Goal: Task Accomplishment & Management: Complete application form

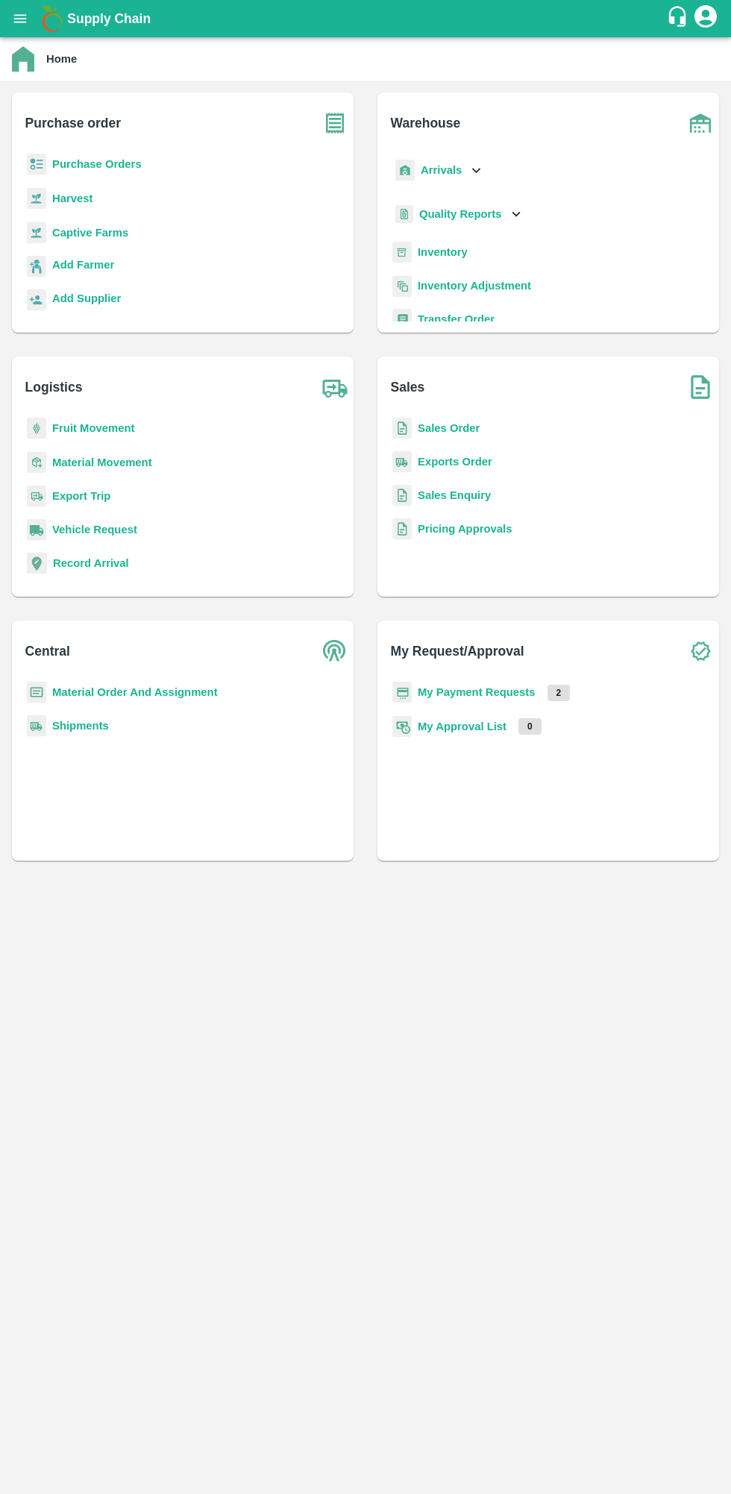
click at [130, 164] on b "Purchase Orders" at bounding box center [96, 164] width 89 height 12
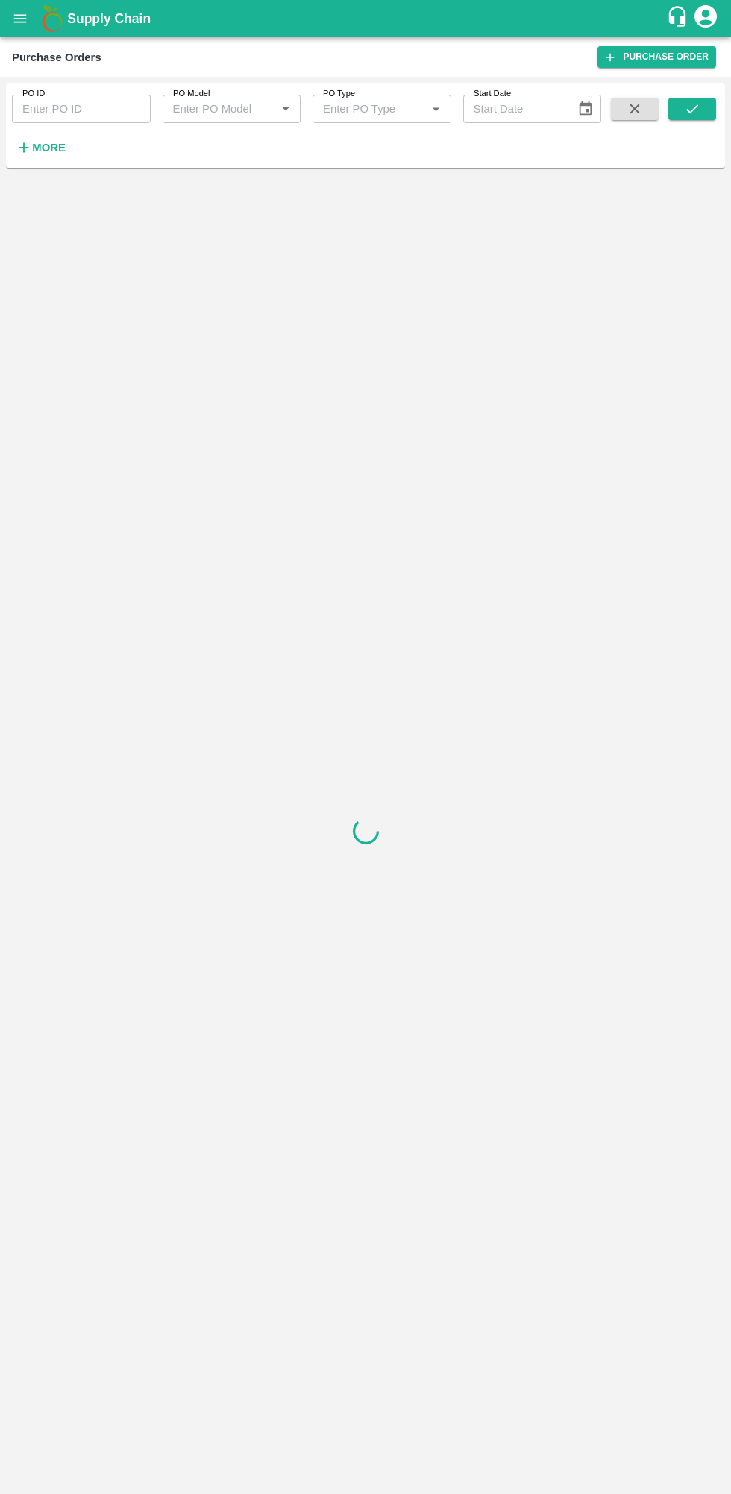
click at [48, 148] on strong "More" at bounding box center [49, 148] width 34 height 12
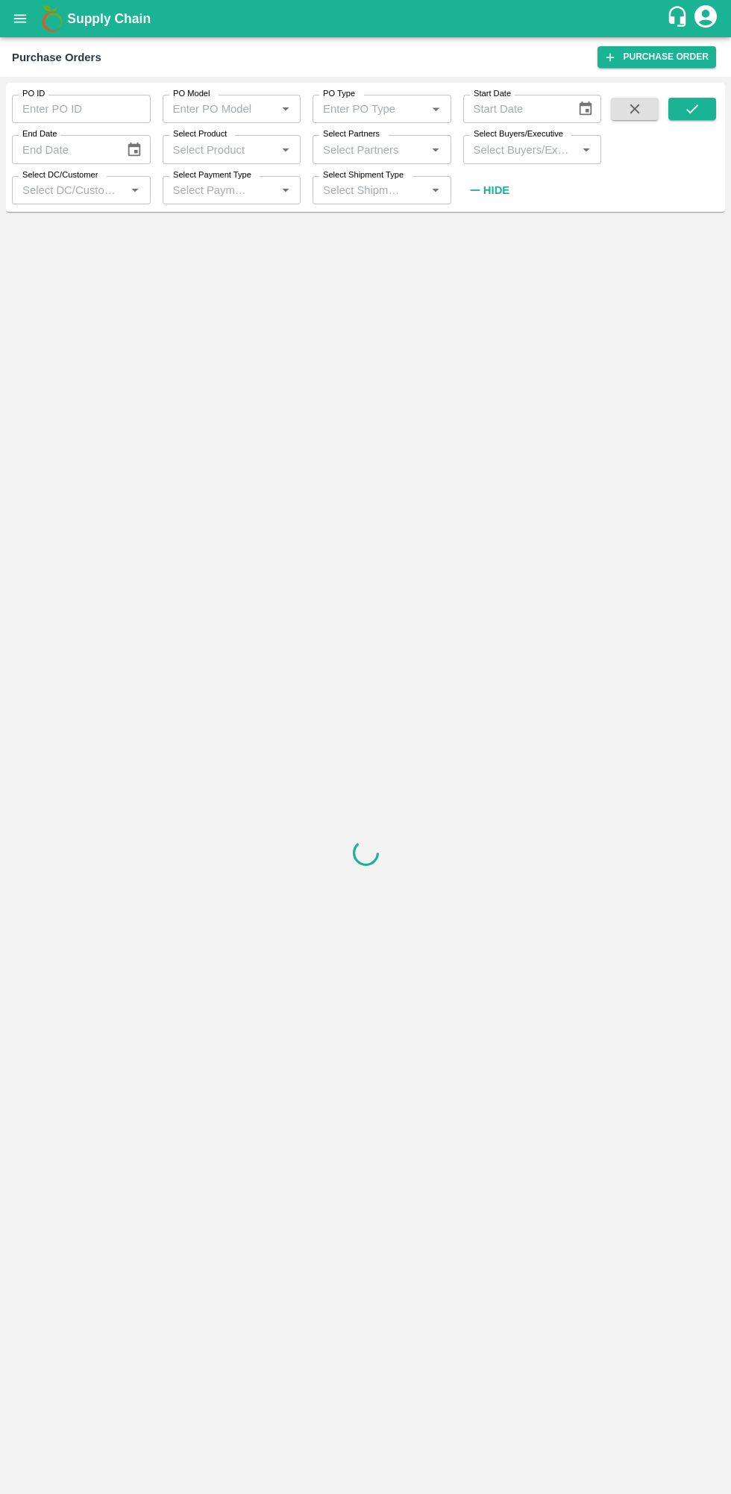
click at [532, 140] on label "Select Buyers/Executive" at bounding box center [517, 134] width 89 height 12
click at [532, 140] on input "Select Buyers/Executive" at bounding box center [520, 148] width 105 height 19
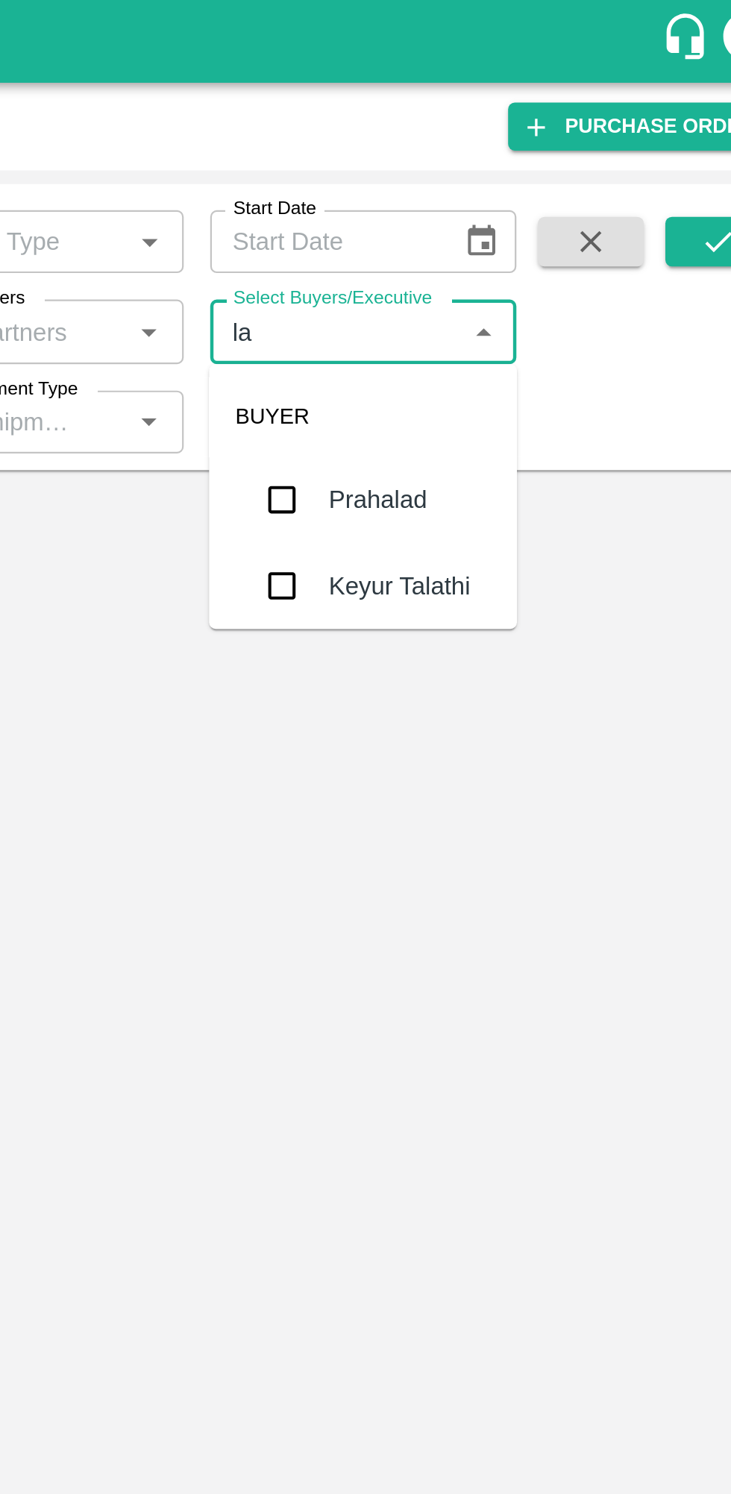
type input "lav"
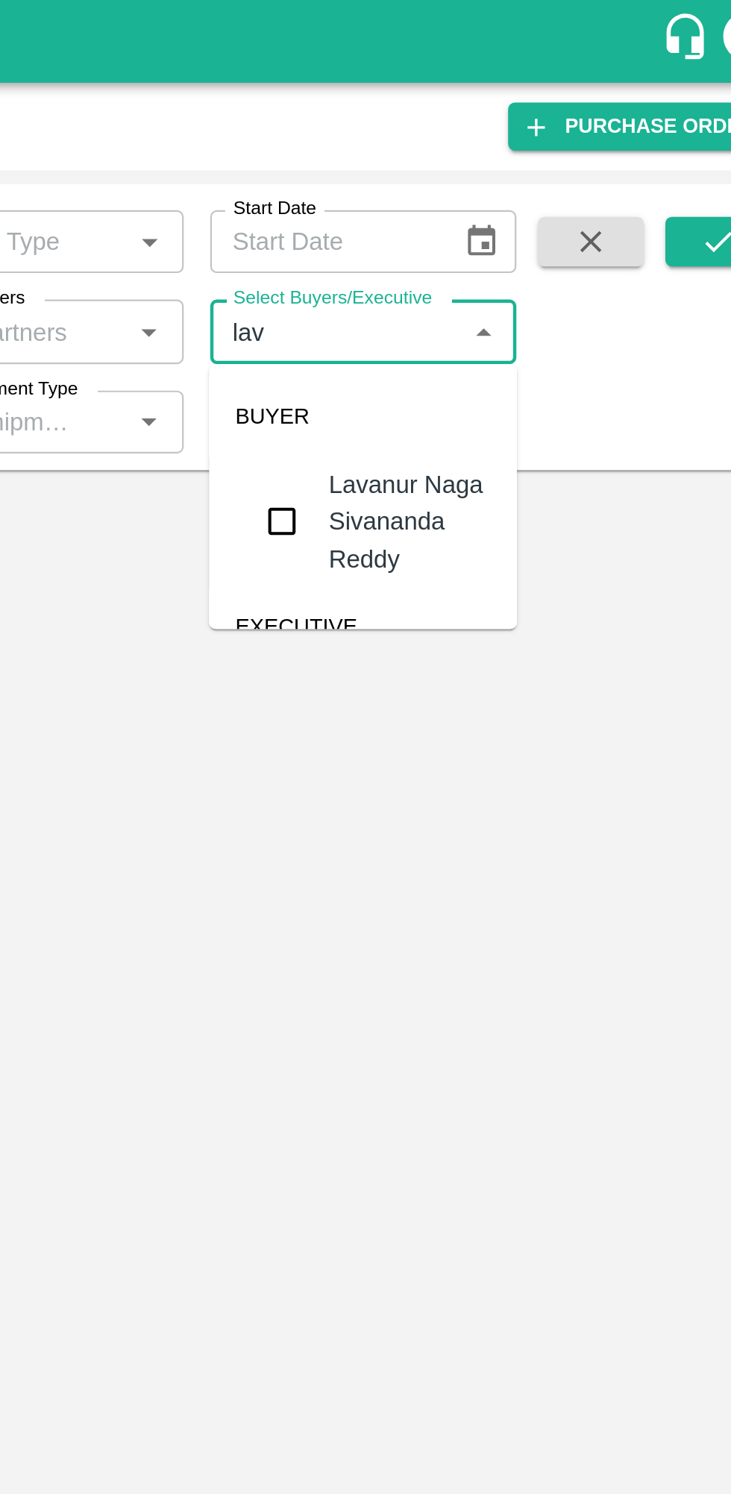
click at [533, 224] on div "Lavanur Naga Sivananda Reddy" at bounding box center [553, 235] width 73 height 50
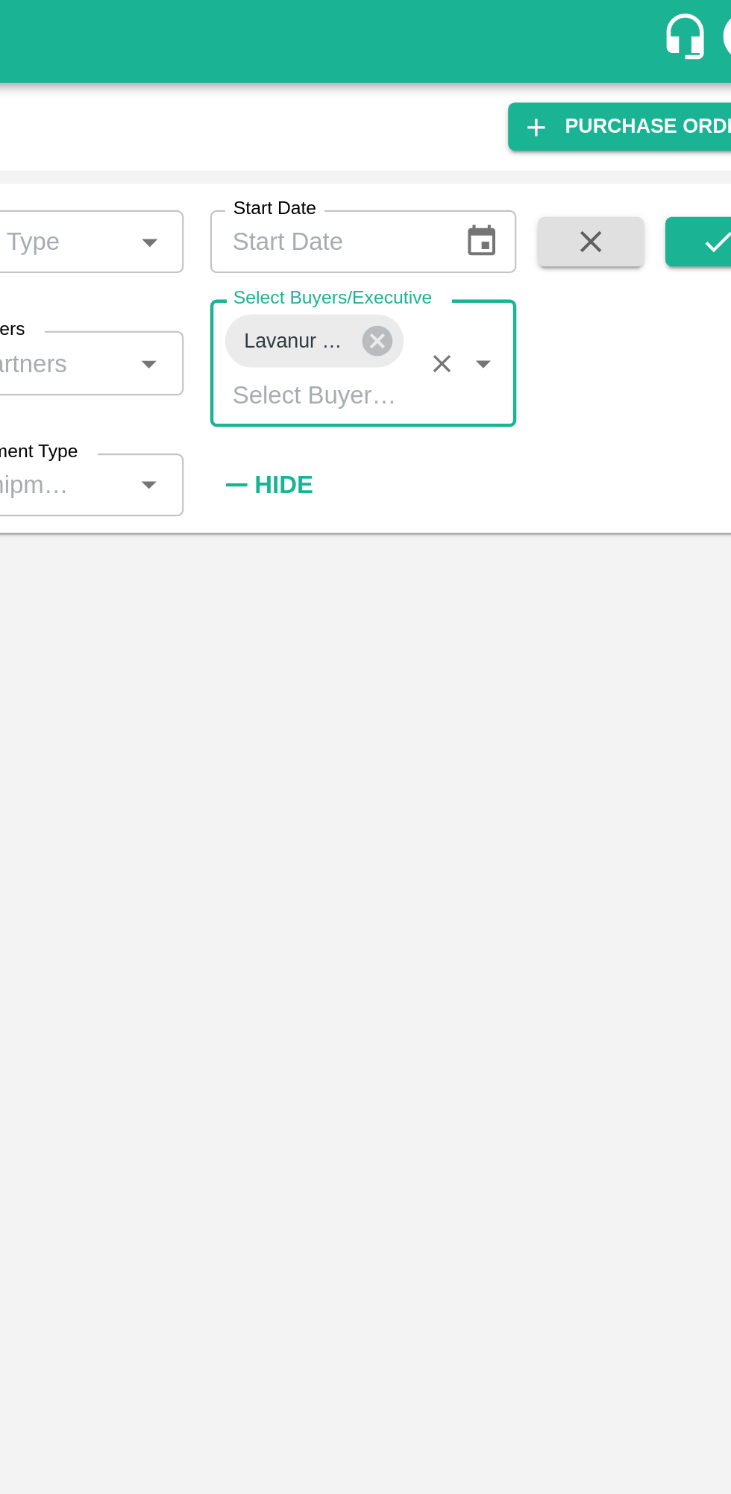
click at [692, 109] on icon "submit" at bounding box center [692, 109] width 16 height 16
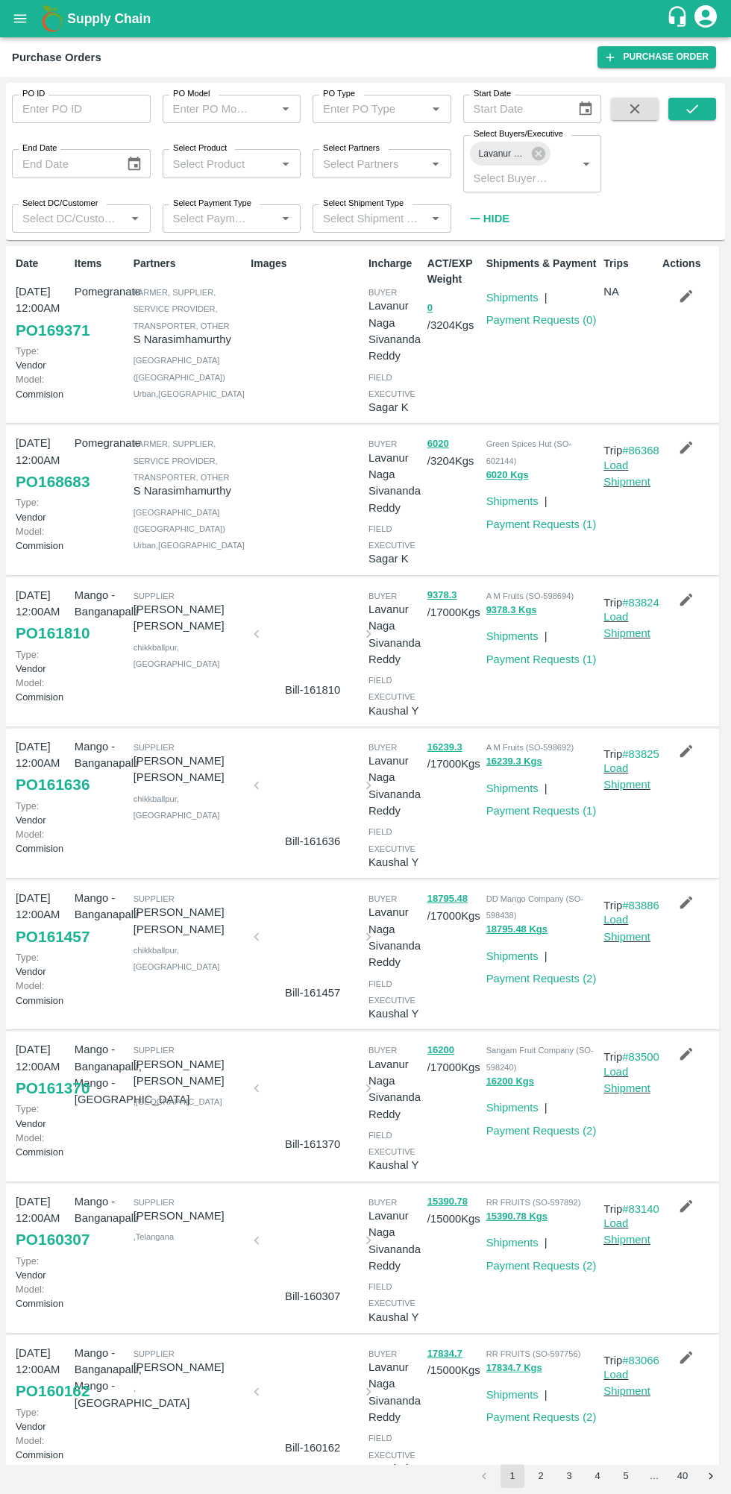
click at [683, 296] on icon "button" at bounding box center [686, 296] width 13 height 13
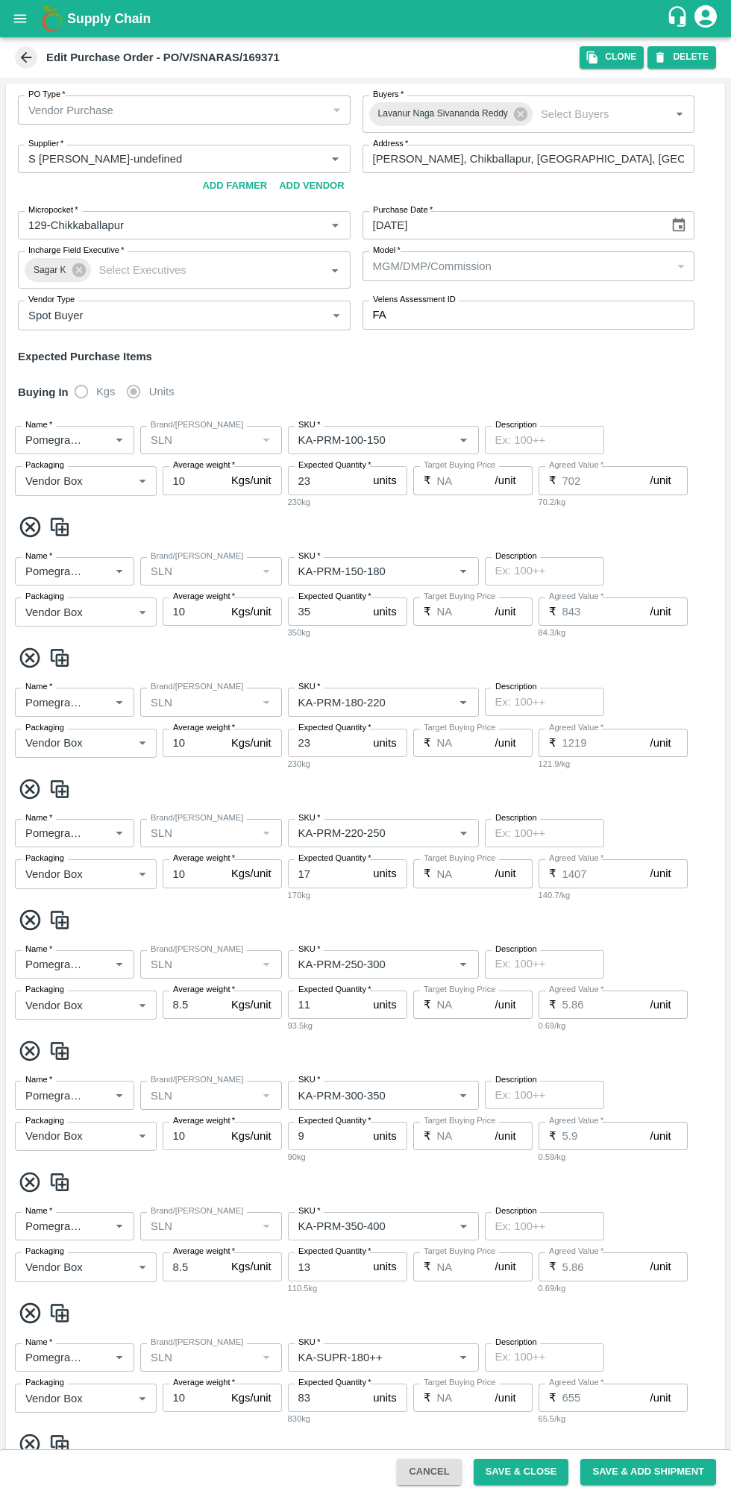
click at [620, 225] on input "[DATE]" at bounding box center [510, 225] width 296 height 28
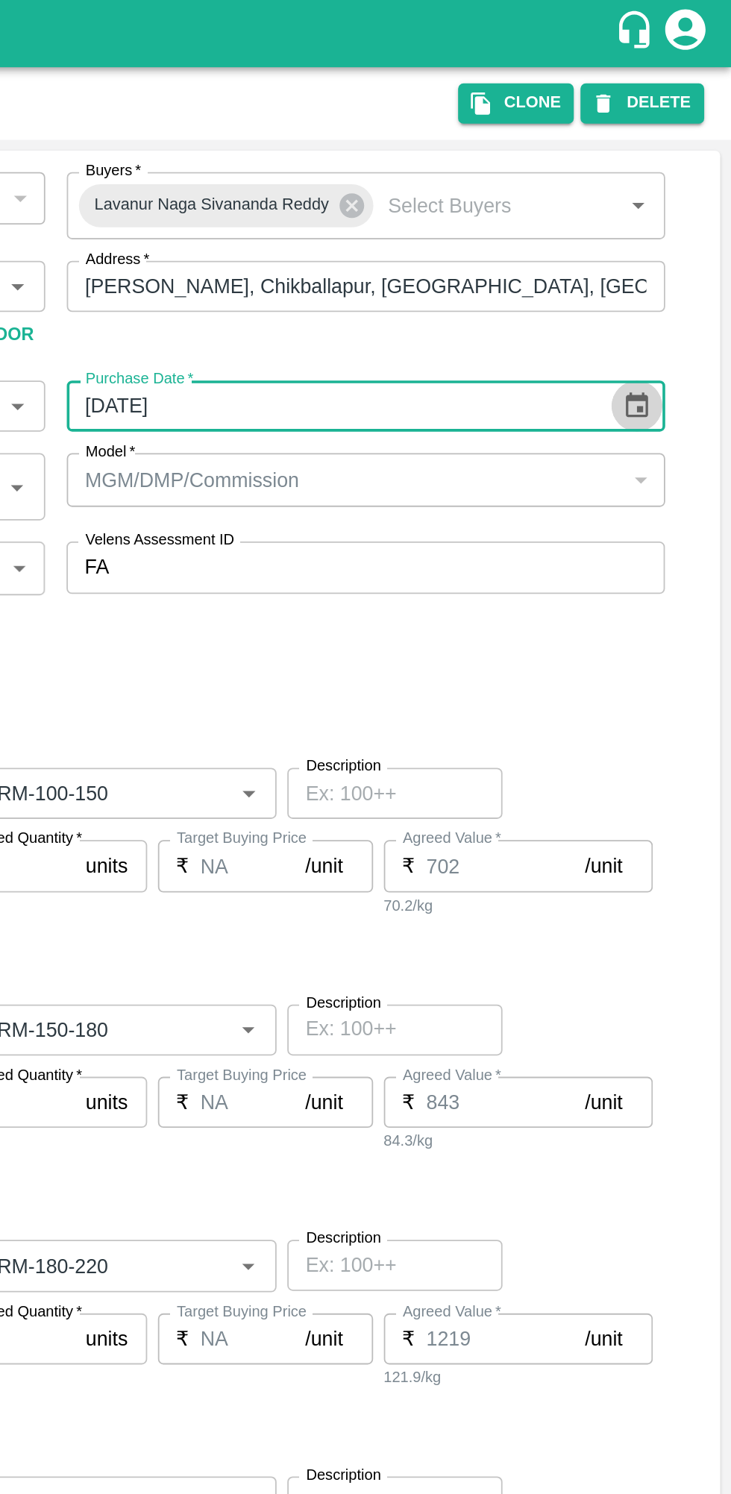
click at [677, 225] on icon "Choose date, selected date is Aug 14, 2025" at bounding box center [678, 225] width 16 height 16
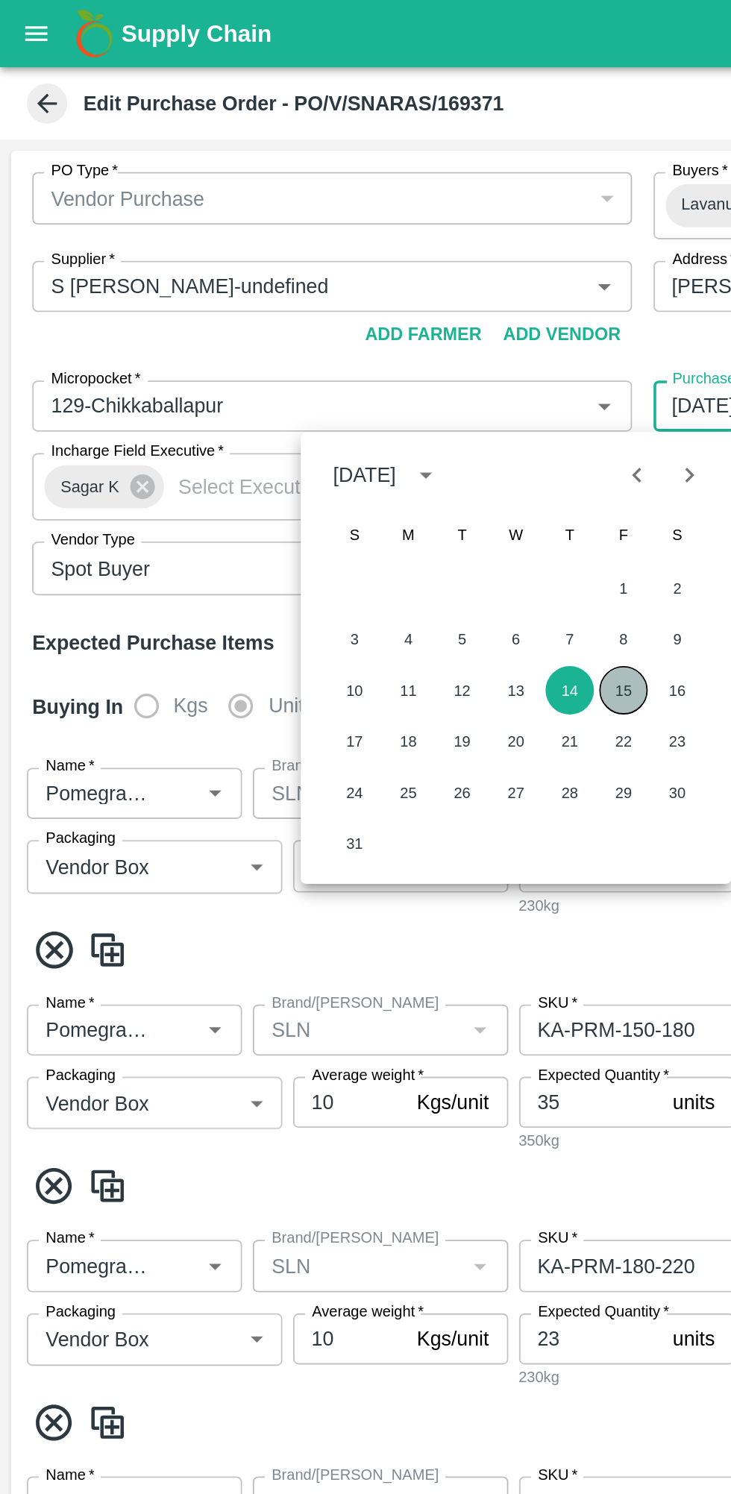
click at [349, 384] on button "15" at bounding box center [346, 382] width 27 height 27
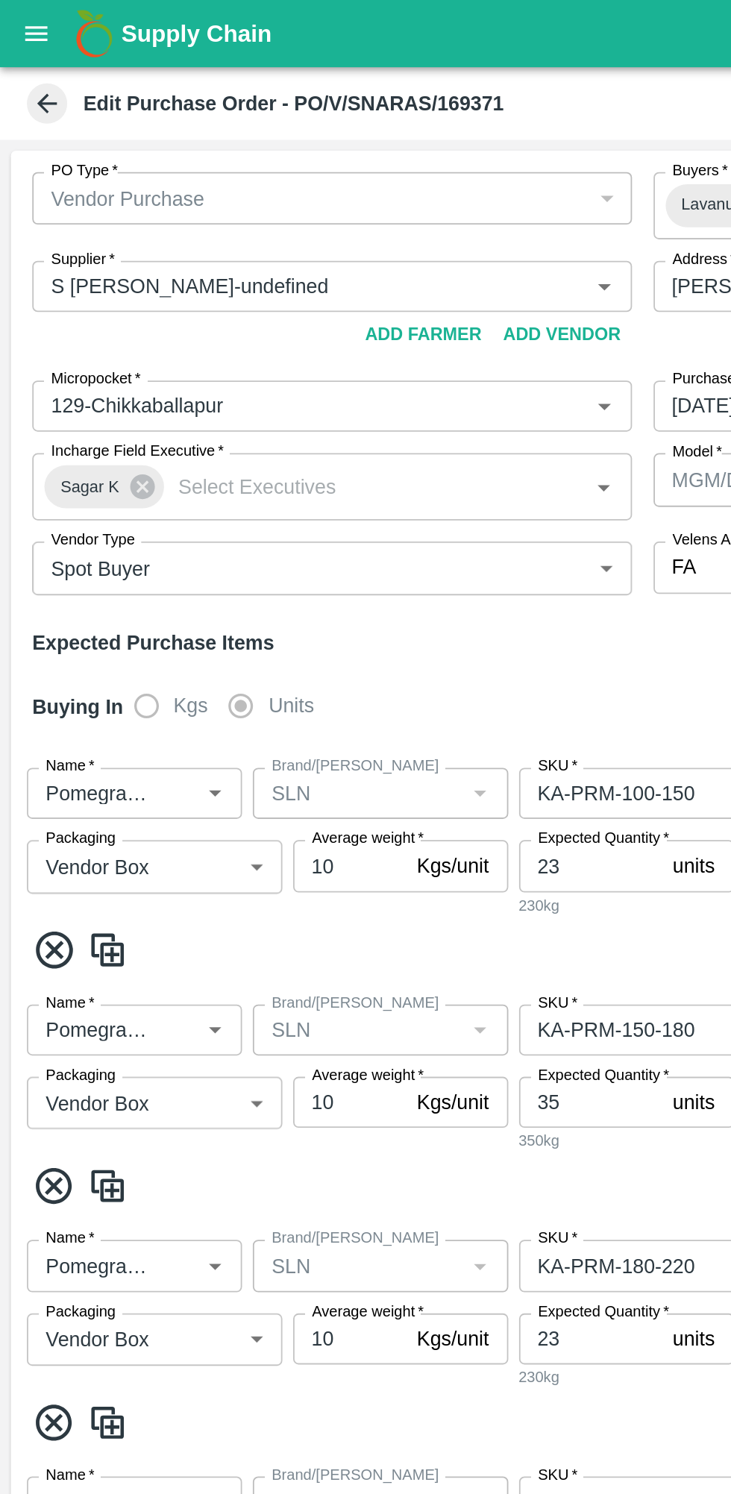
type input "[DATE]"
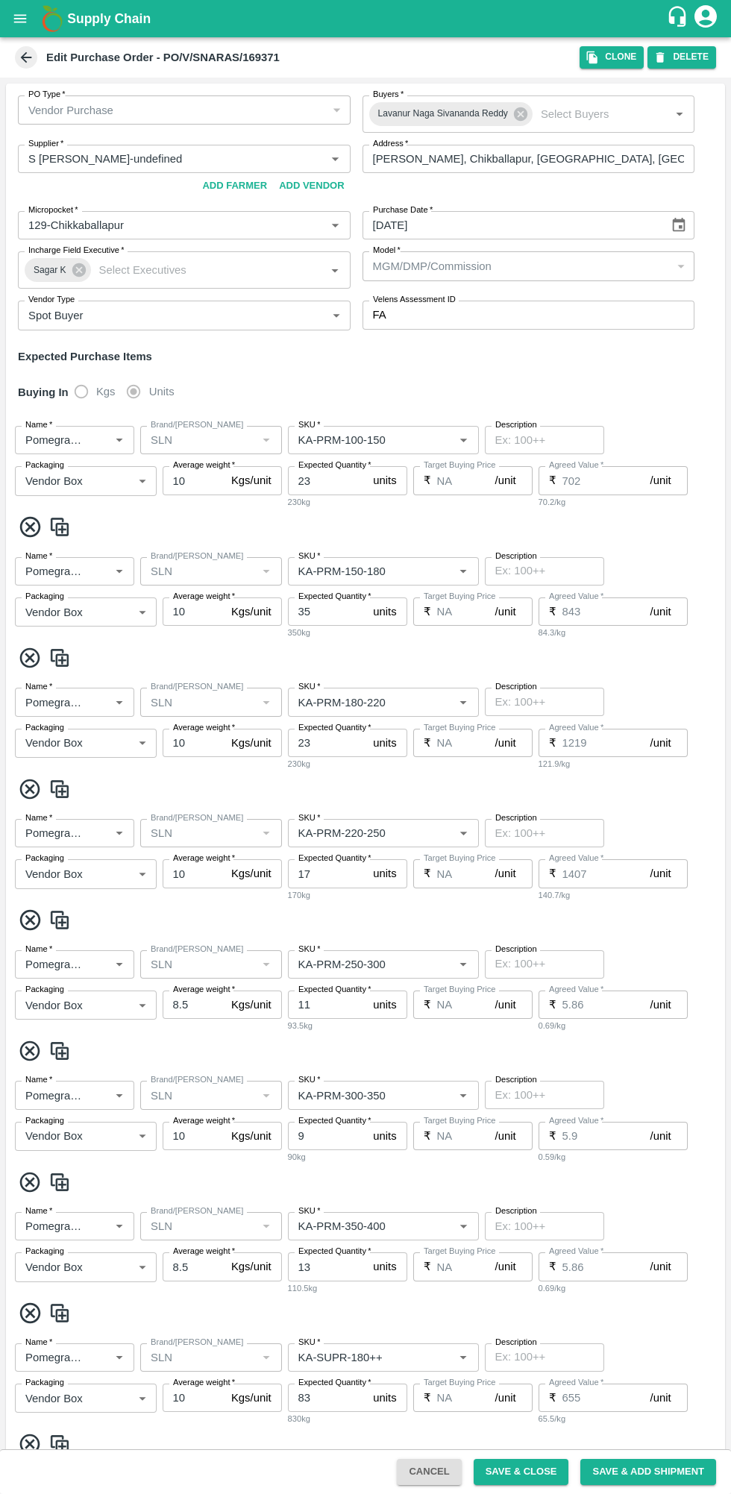
scroll to position [1, 0]
click at [530, 1471] on button "Save & Close" at bounding box center [520, 1471] width 95 height 26
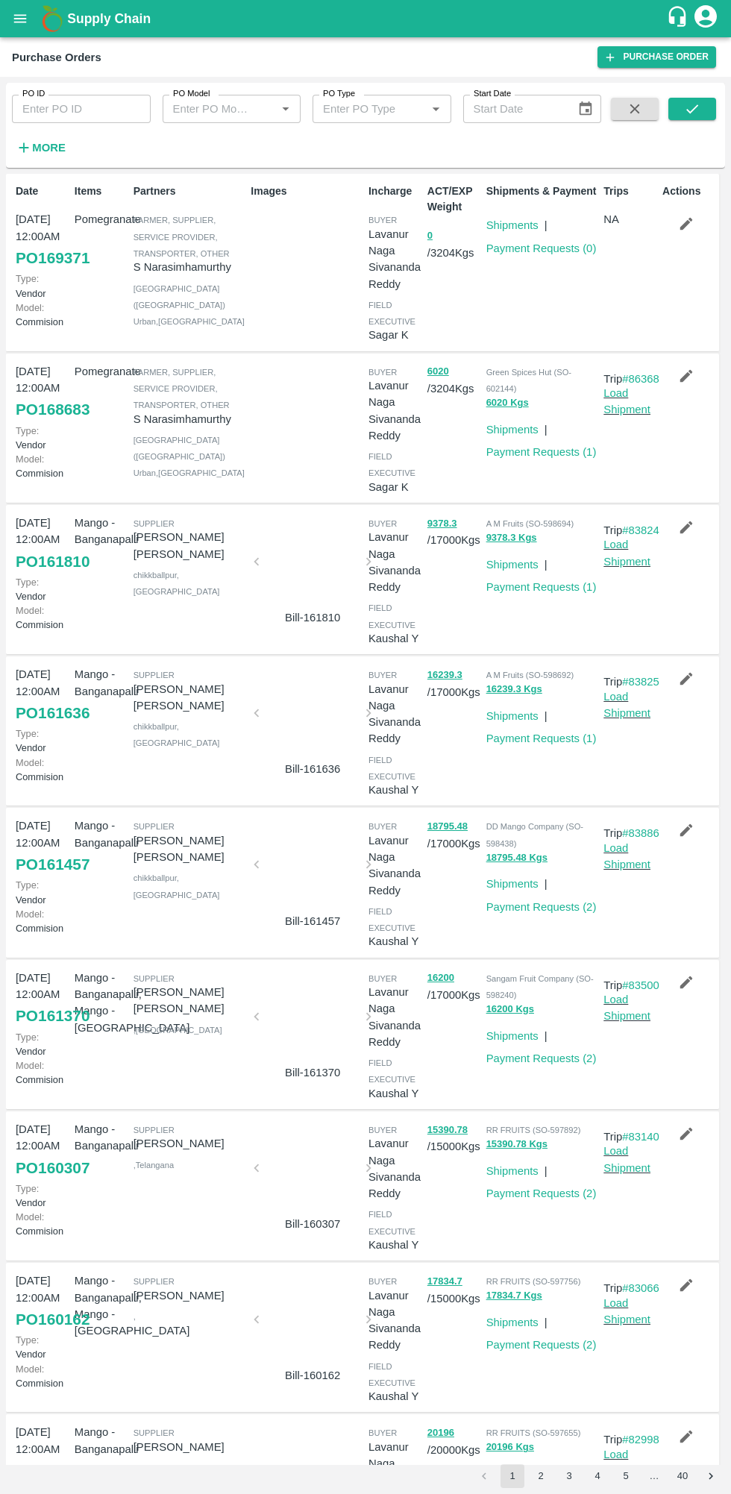
click at [562, 251] on link "Payment Requests ( 0 )" at bounding box center [541, 248] width 110 height 12
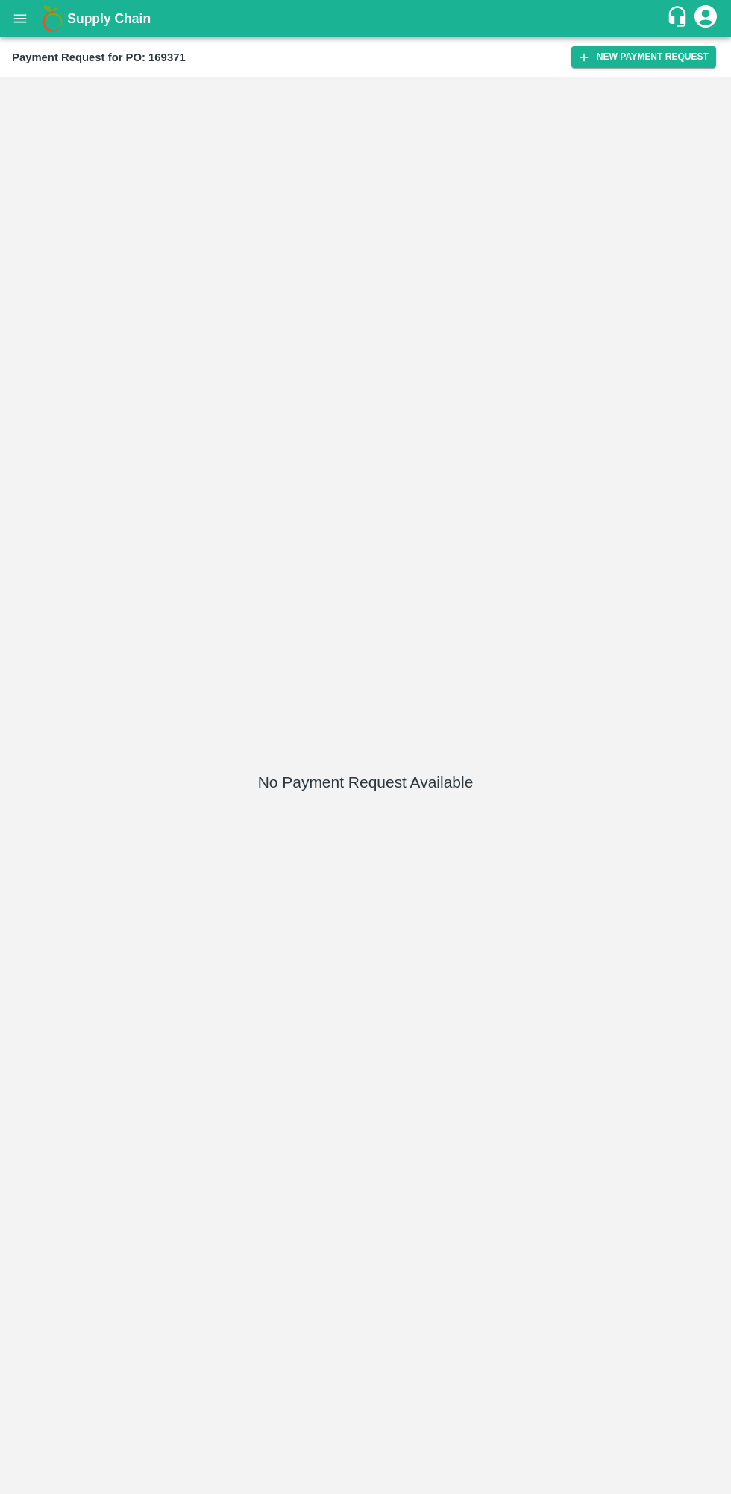
click at [632, 64] on button "New Payment Request" at bounding box center [643, 57] width 145 height 22
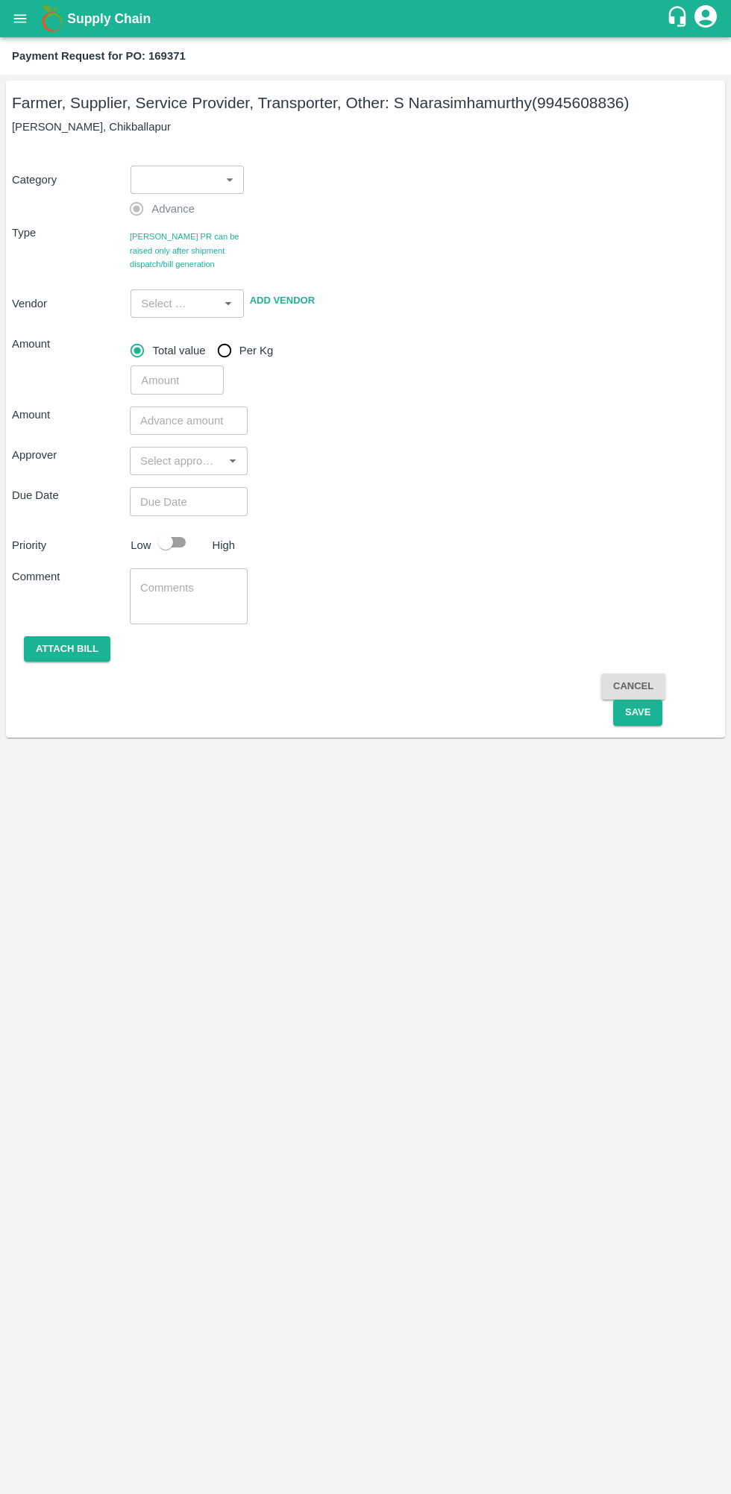
click at [207, 169] on body "Supply Chain Payment Request for PO: 169371 Farmer, Supplier, Service Provider,…" at bounding box center [365, 747] width 731 height 1494
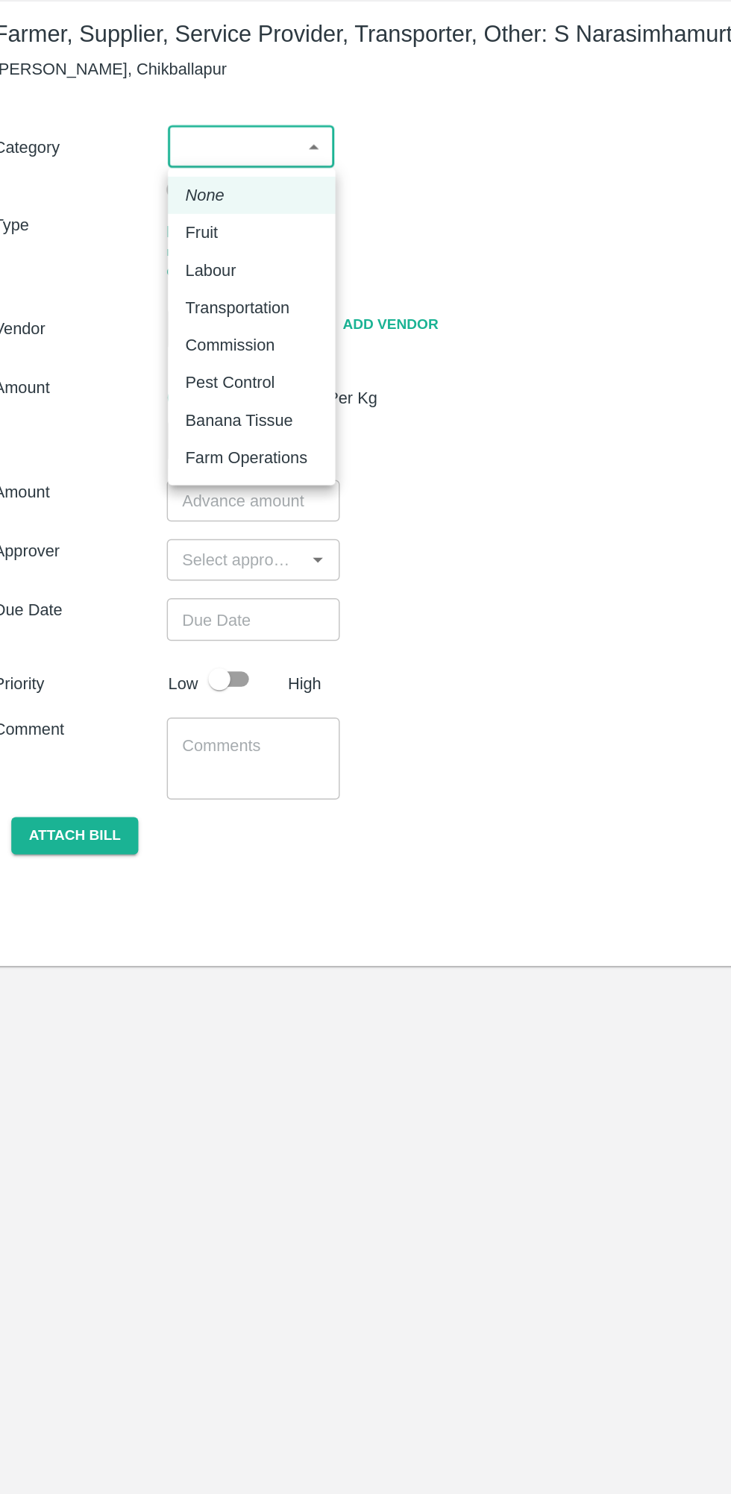
click at [185, 245] on div "Fruit" at bounding box center [187, 238] width 90 height 16
type input "1"
type input "S Narasimhamurthy - 9945608836(Farmer, Supplier, Service Provider, Transporter,…"
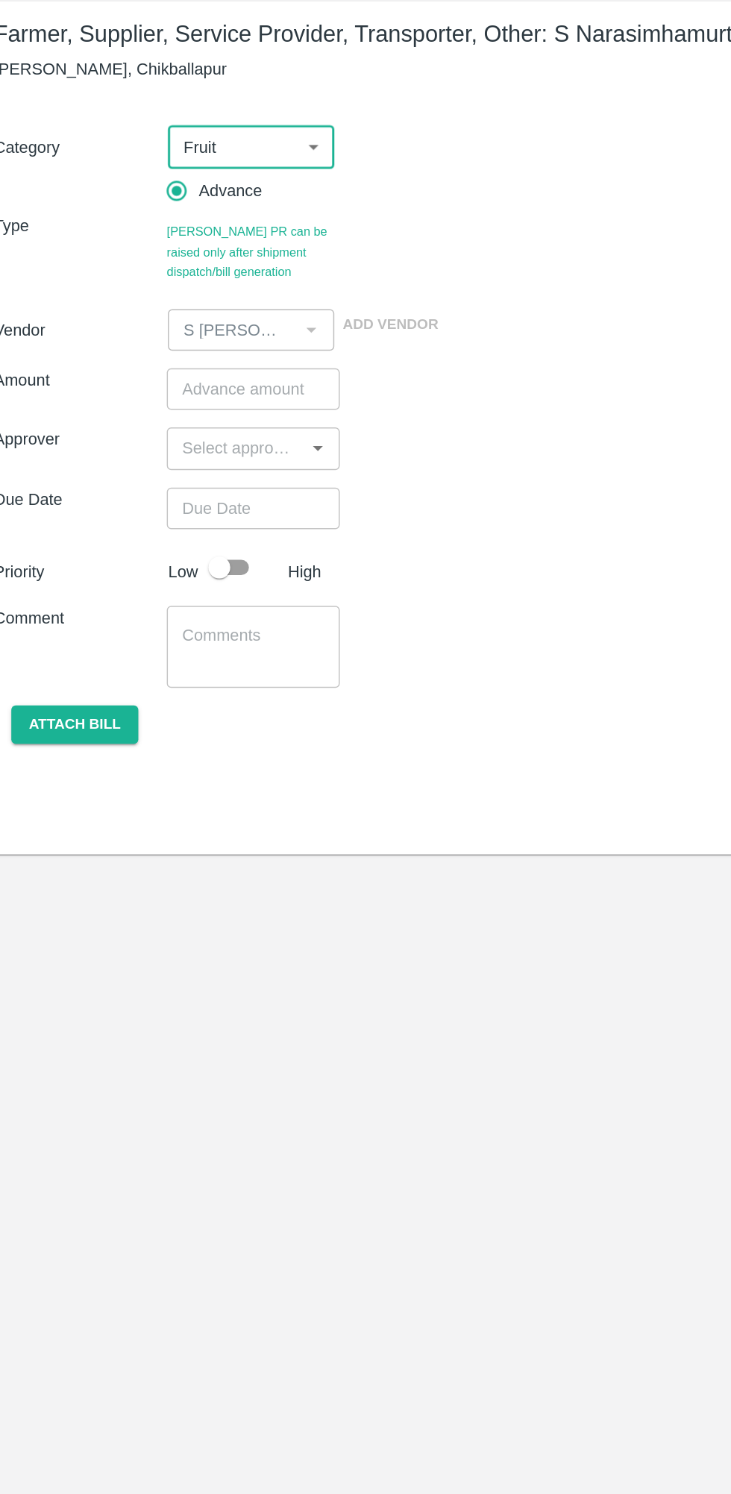
click at [198, 340] on input "number" at bounding box center [189, 344] width 118 height 28
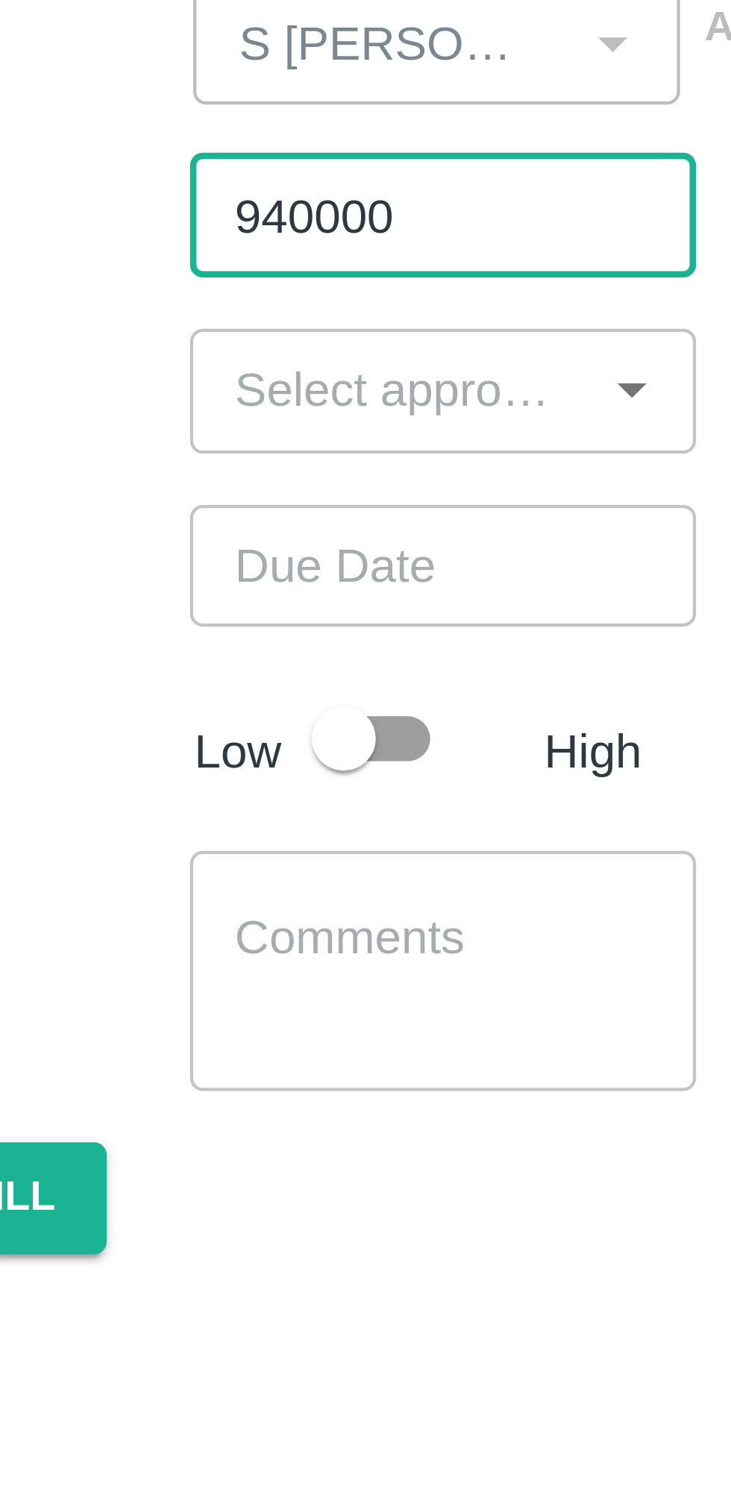
type input "940000"
click at [198, 385] on input "input" at bounding box center [176, 384] width 84 height 19
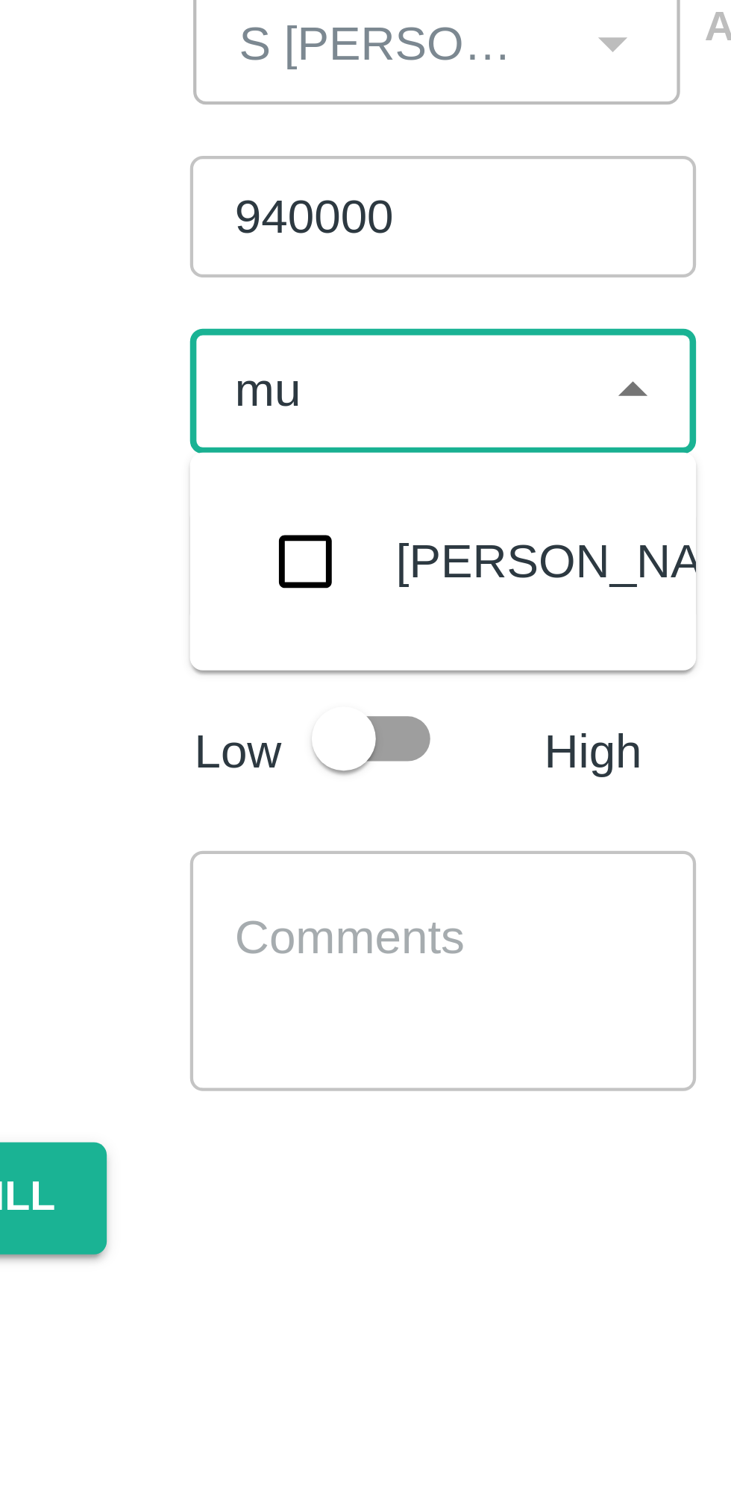
type input "muk"
click at [158, 425] on input "checkbox" at bounding box center [157, 425] width 30 height 30
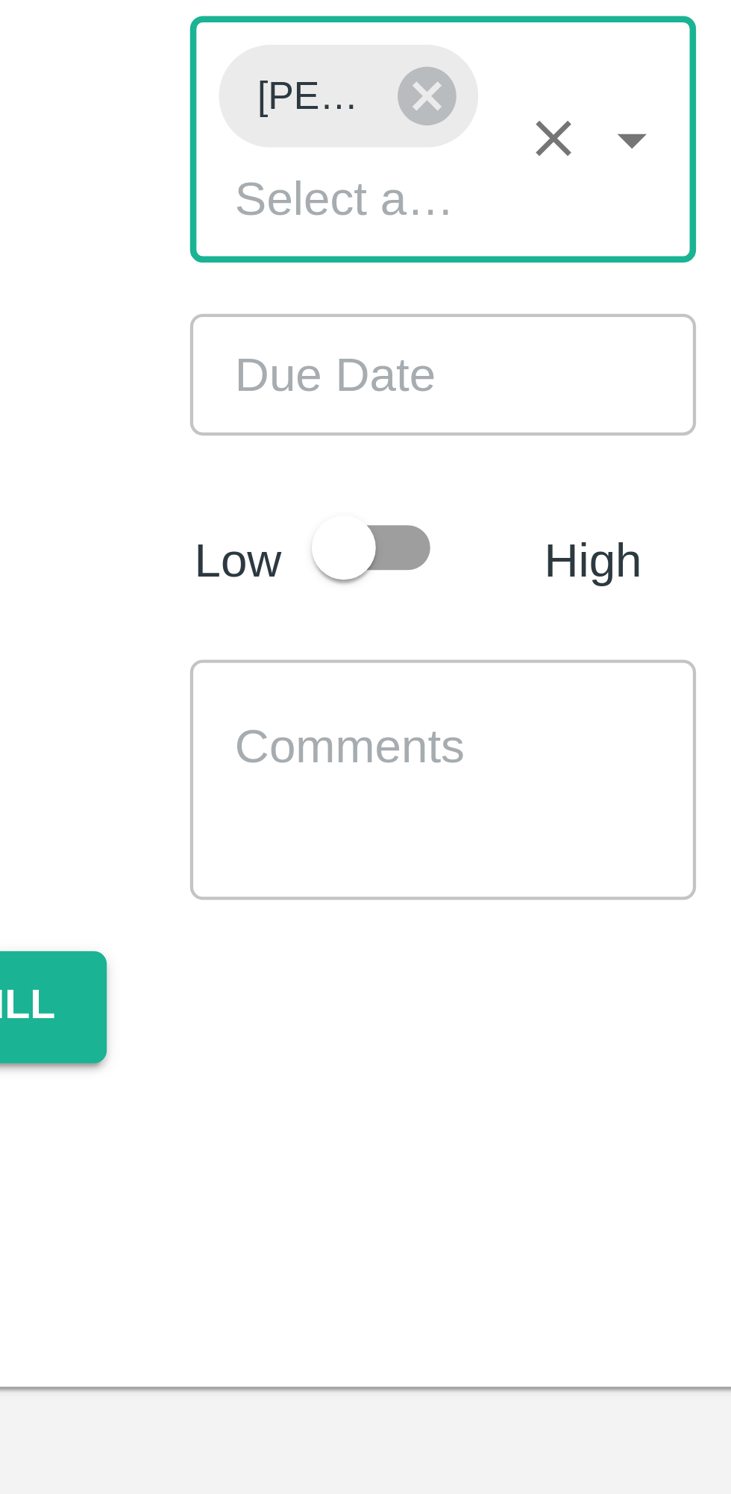
click at [198, 461] on input "Choose date" at bounding box center [183, 454] width 107 height 28
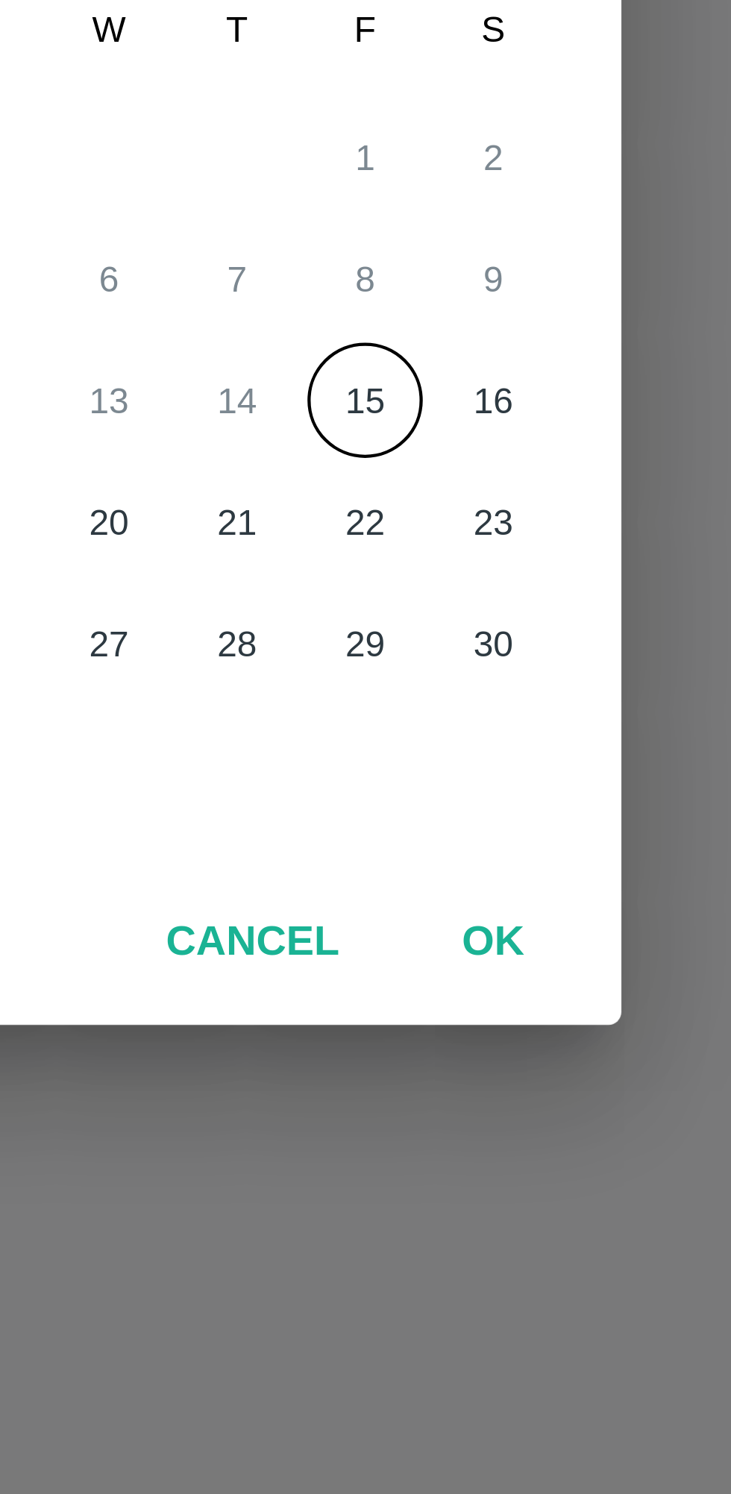
click at [429, 813] on button "15" at bounding box center [425, 809] width 27 height 27
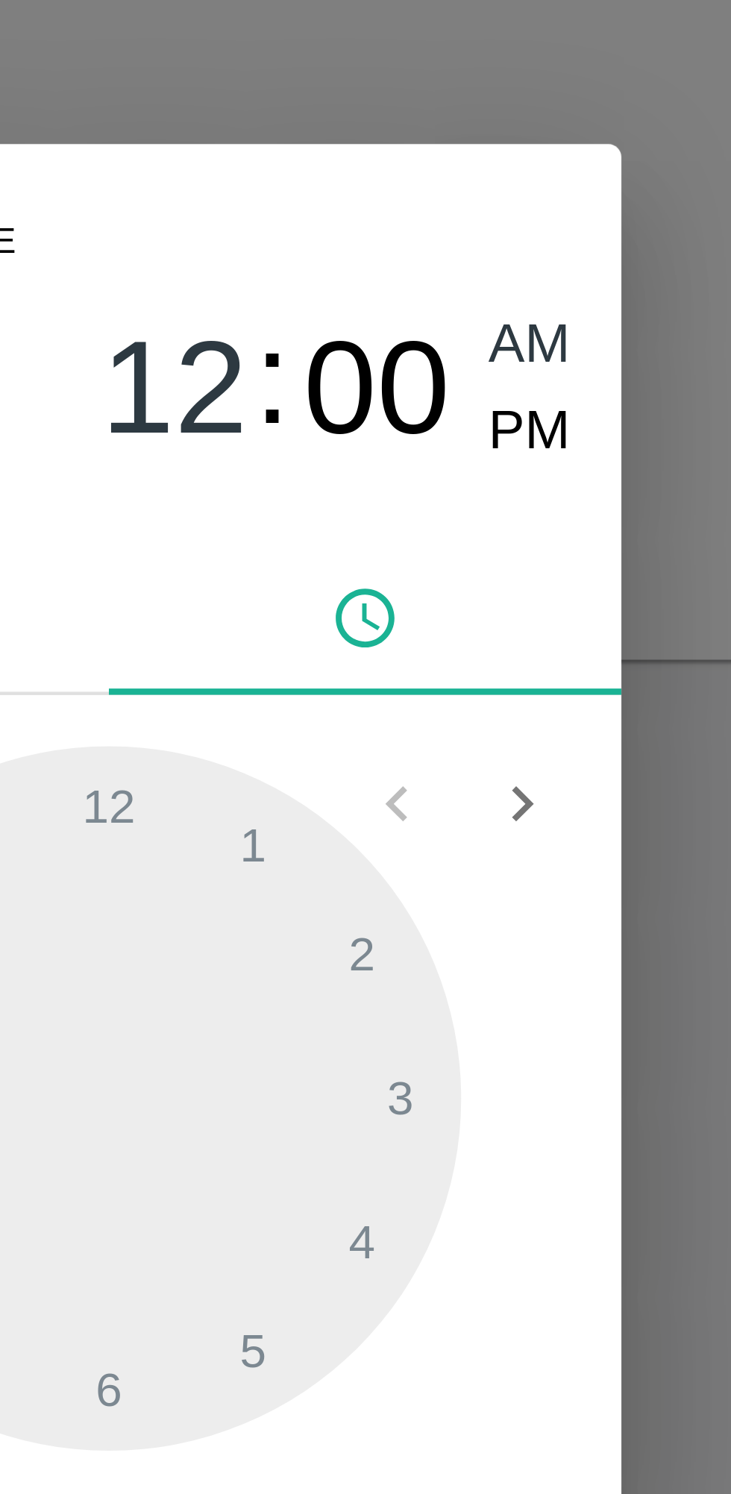
click at [465, 640] on span "PM" at bounding box center [463, 637] width 19 height 20
type input "15/08/2025 12:00 PM"
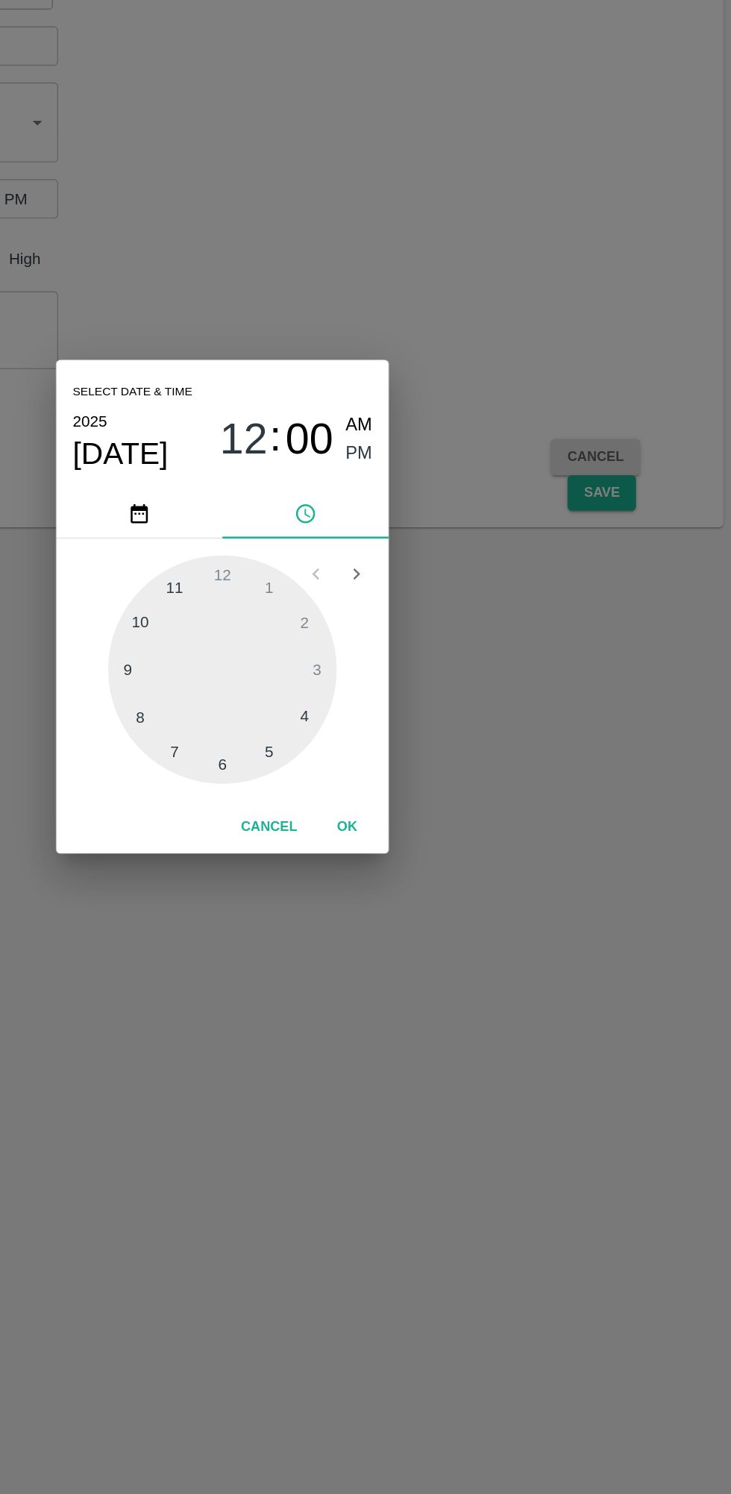
click at [455, 904] on button "OK" at bounding box center [455, 905] width 48 height 26
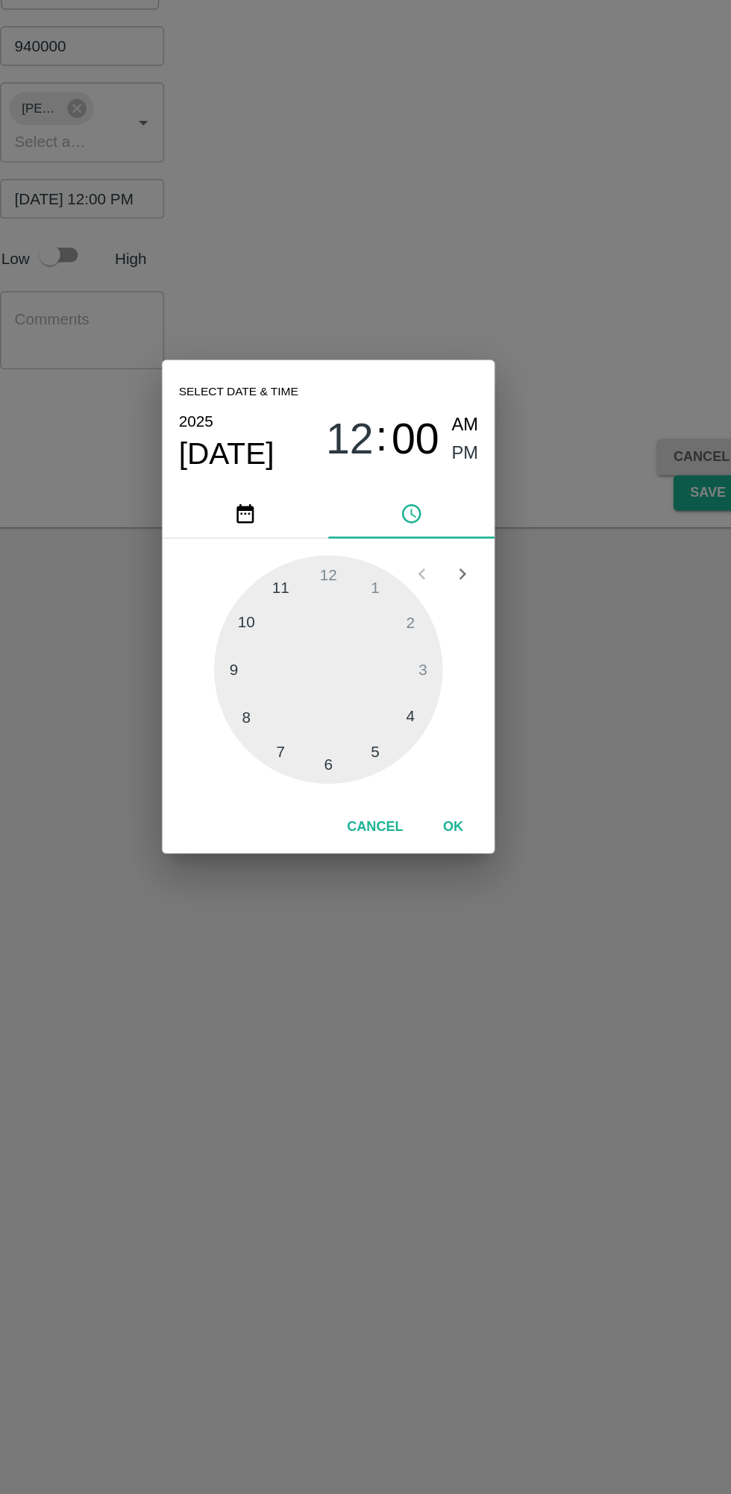
scroll to position [0, 11]
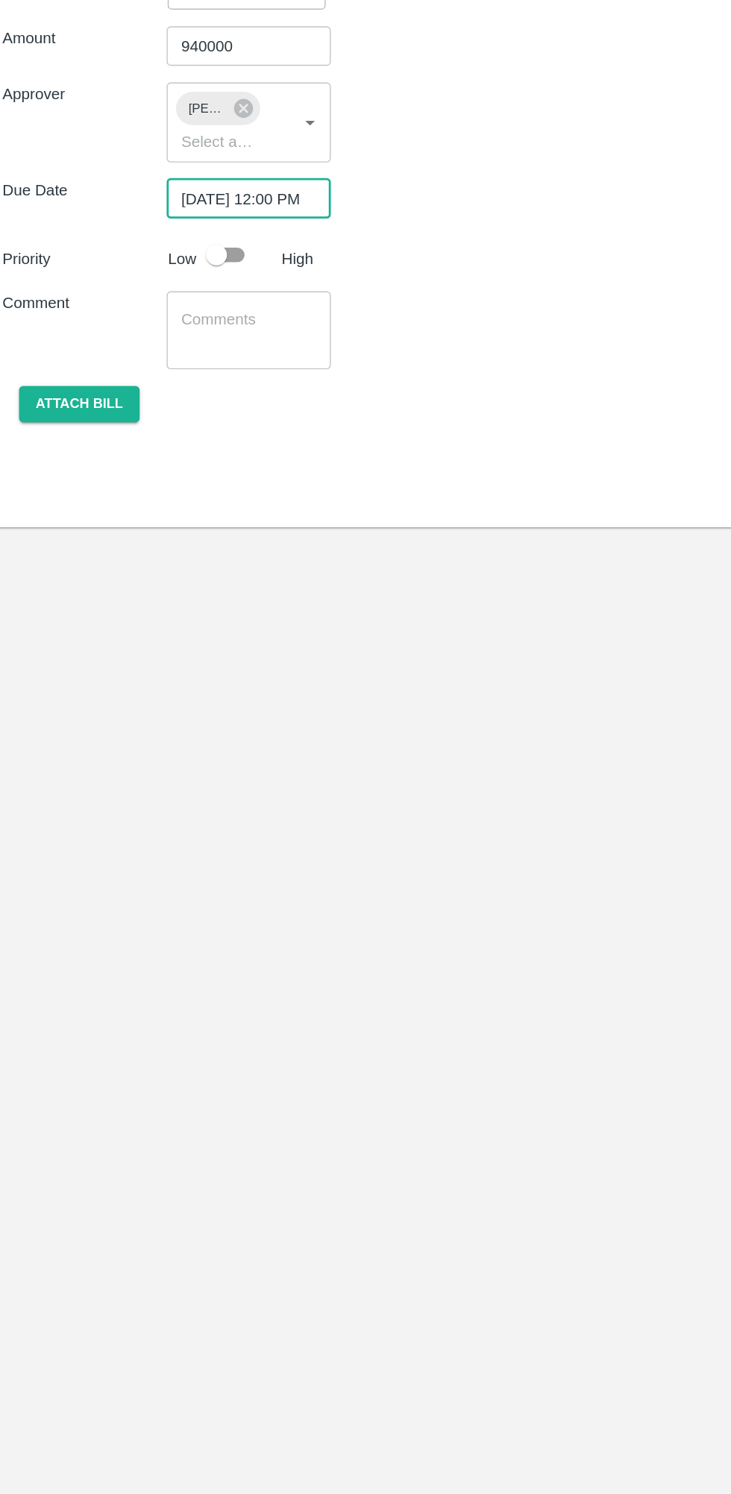
click at [164, 488] on input "checkbox" at bounding box center [165, 494] width 85 height 28
checkbox input "true"
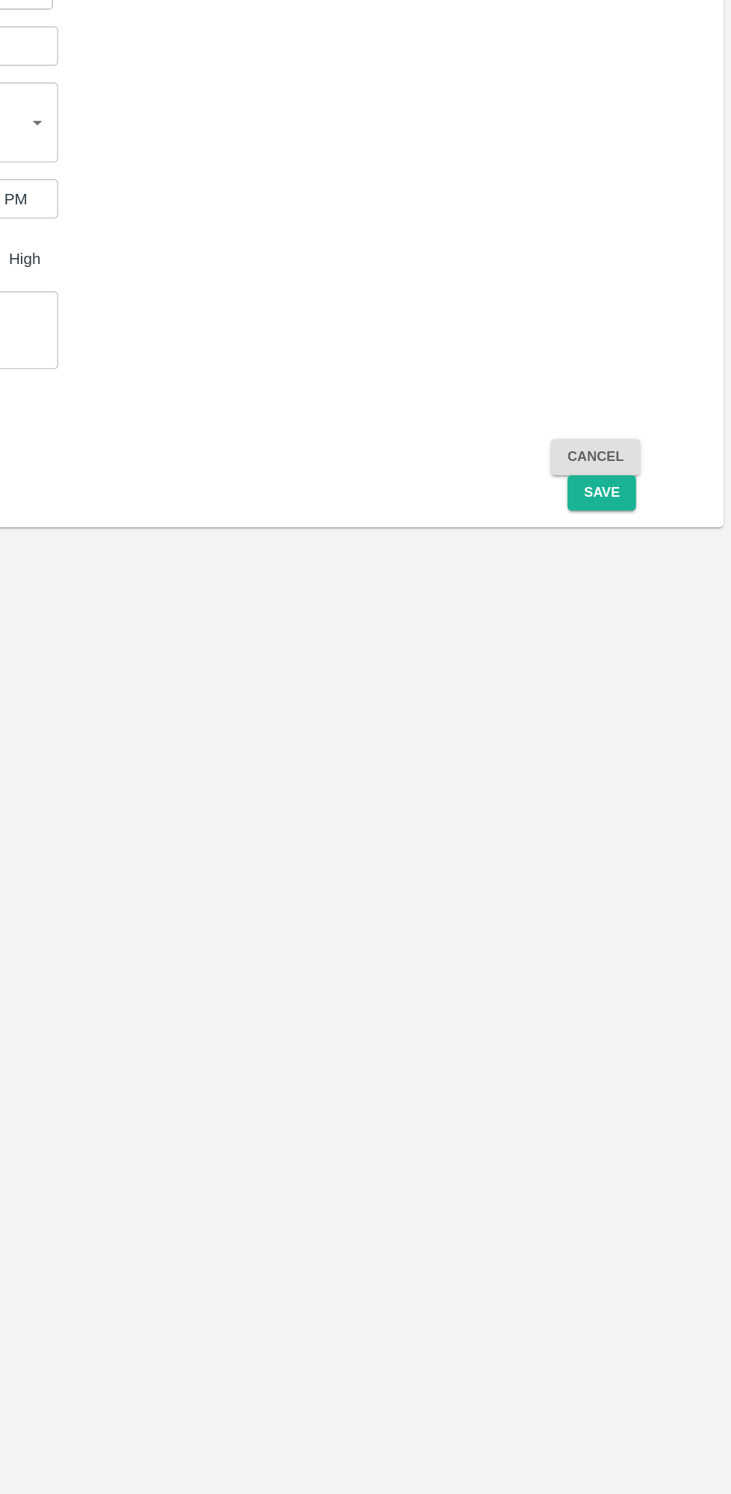
click at [646, 671] on button "Save" at bounding box center [637, 665] width 49 height 26
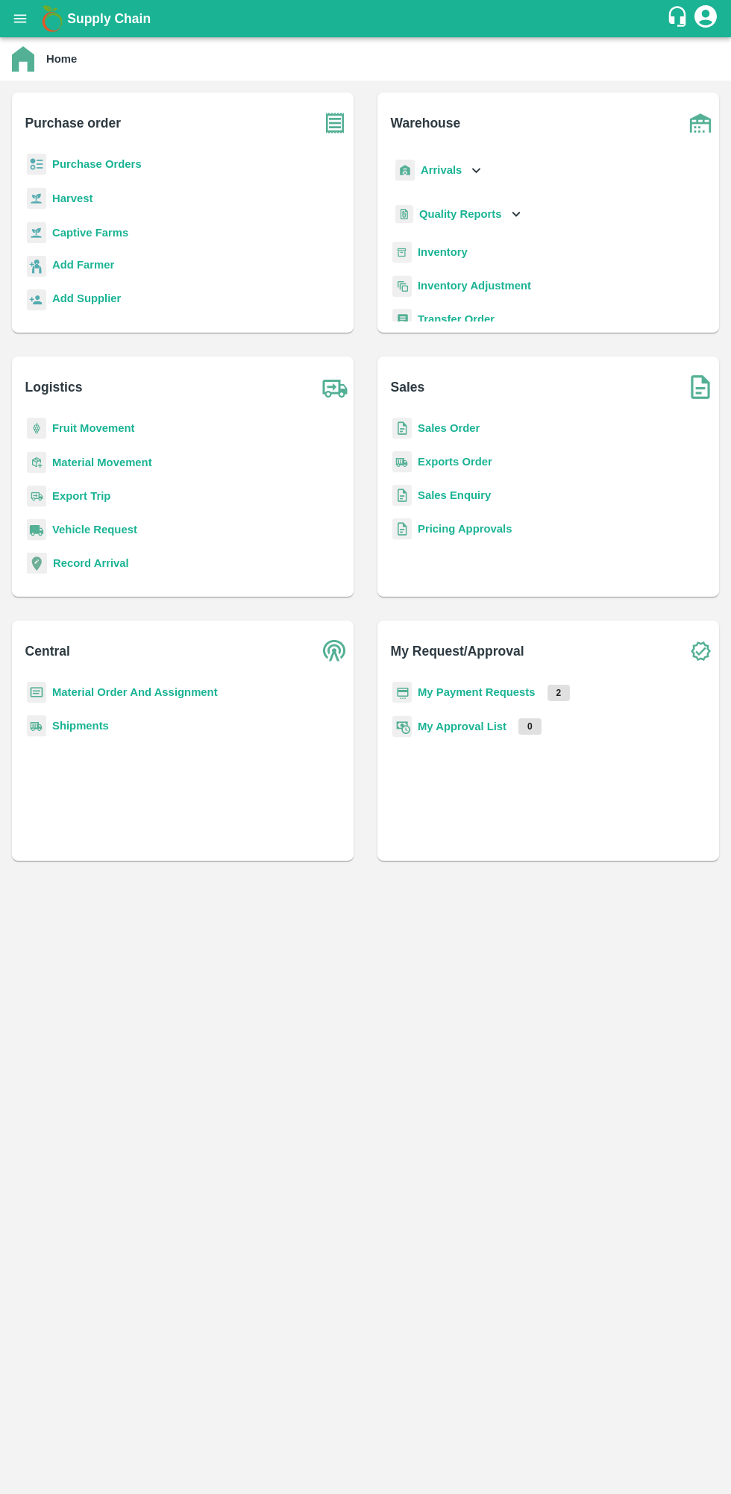
click at [510, 661] on b "My Request/Approval" at bounding box center [457, 650] width 133 height 21
click at [505, 687] on b "My Payment Requests" at bounding box center [477, 692] width 118 height 12
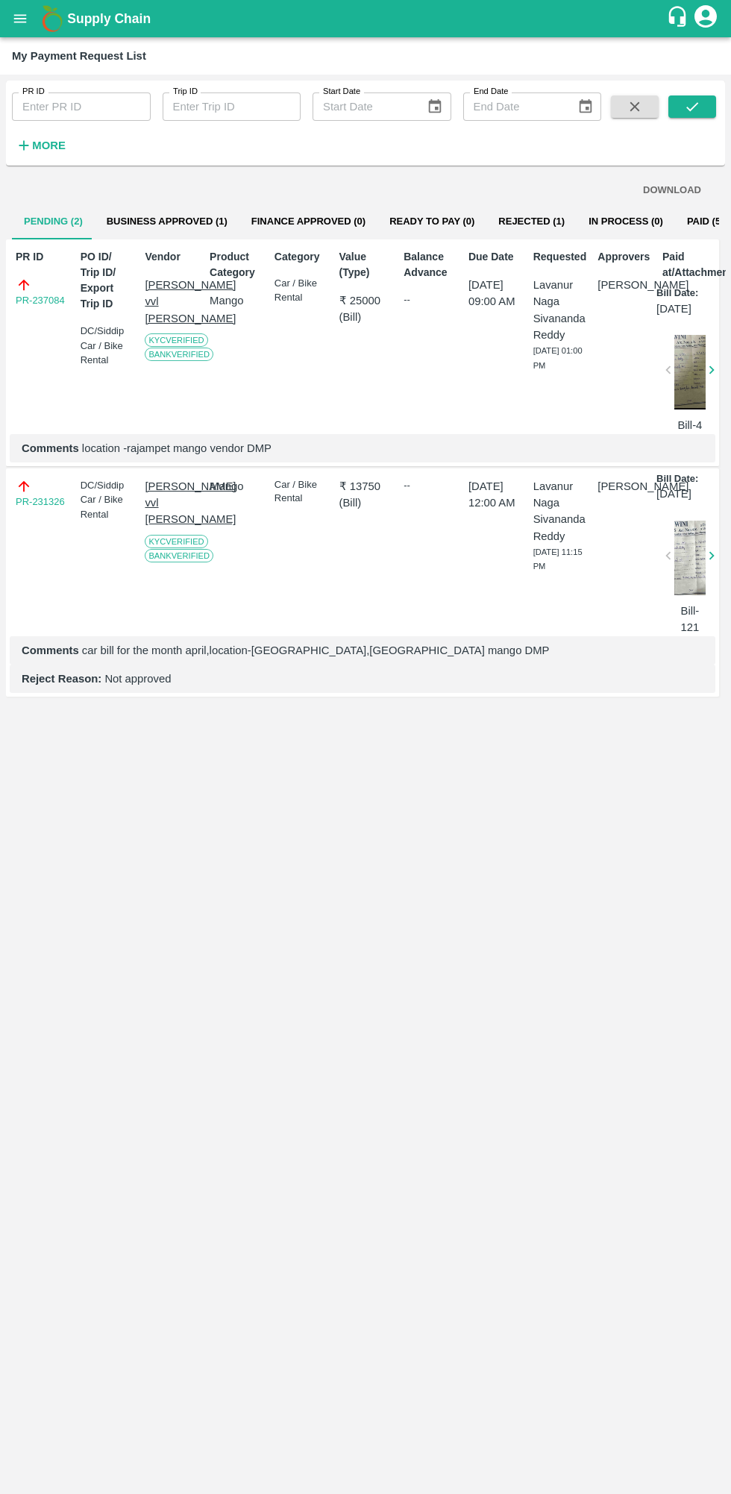
click at [142, 221] on button "Business Approved (1)" at bounding box center [167, 222] width 145 height 36
